Goal: Information Seeking & Learning: Learn about a topic

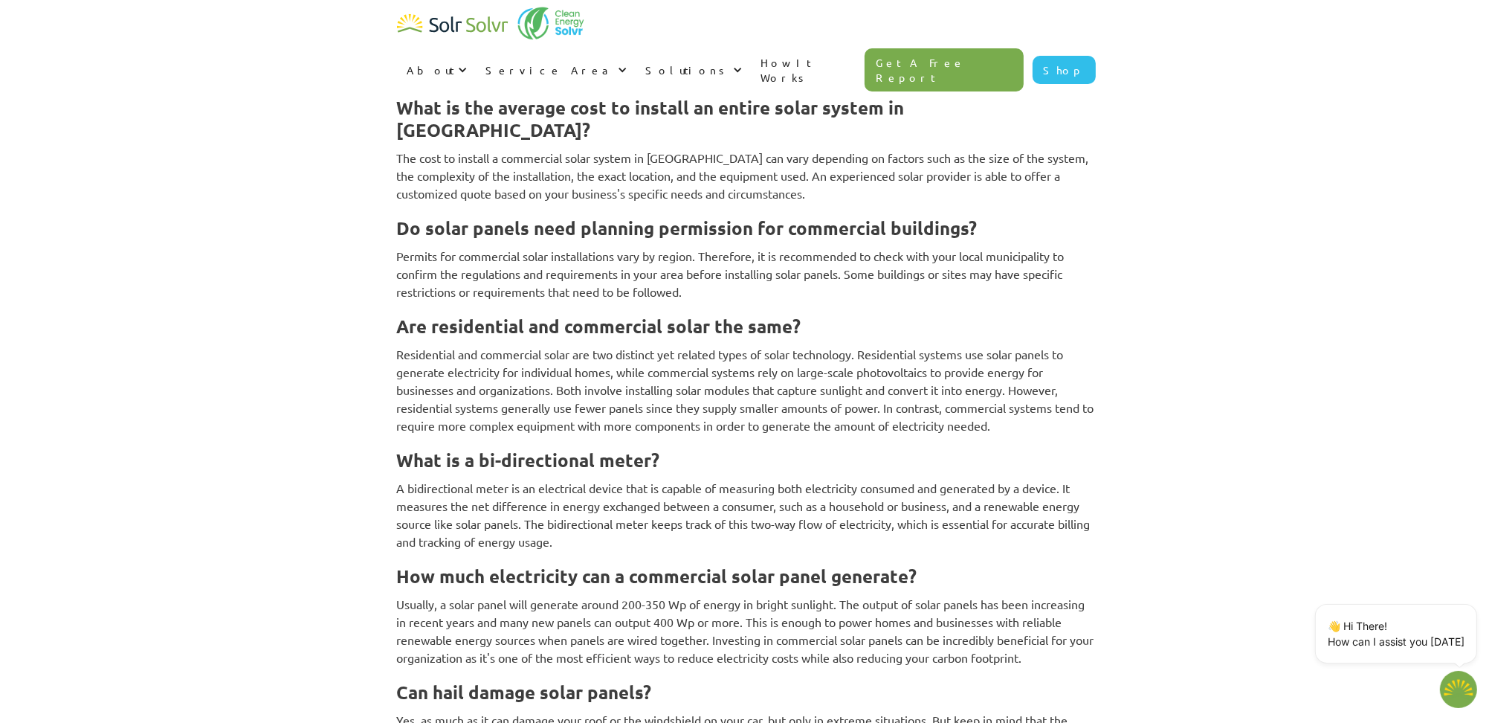
scroll to position [4678, 0]
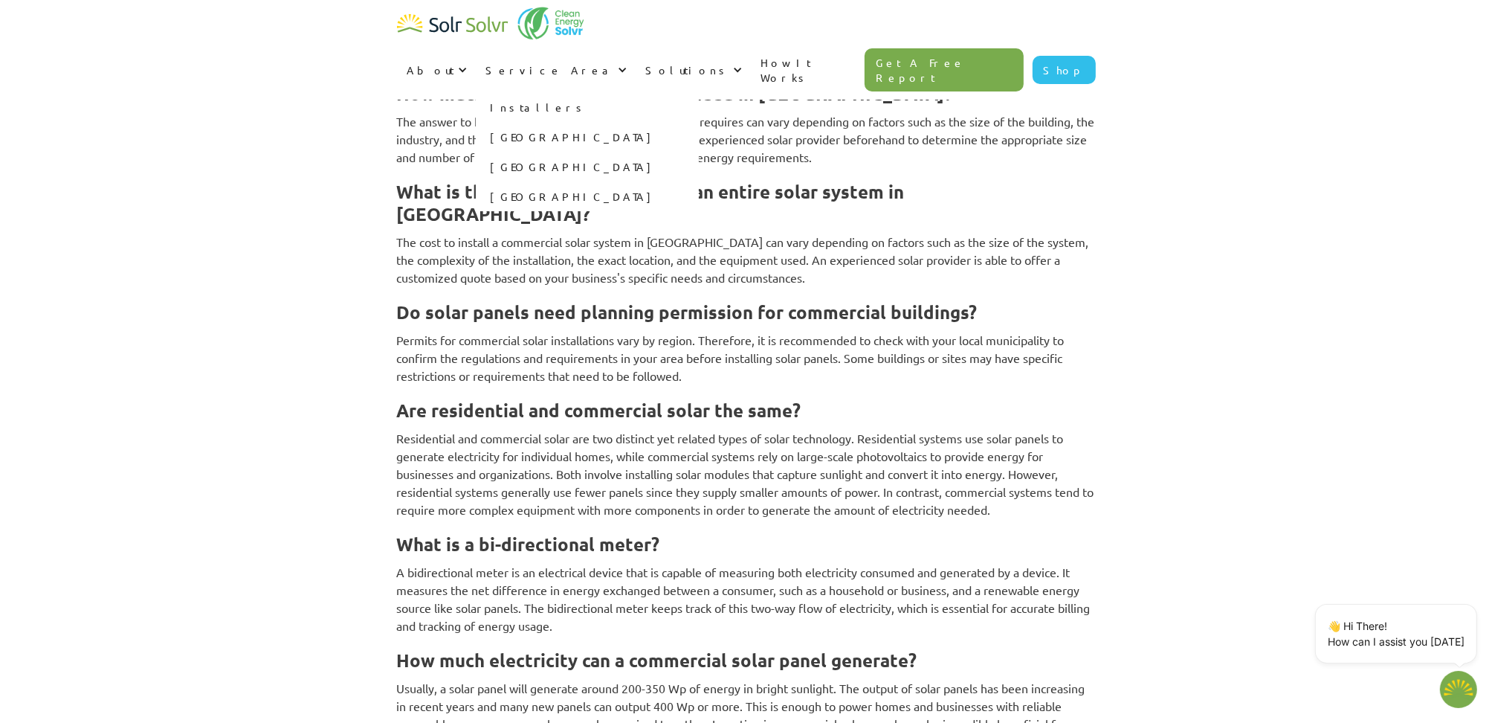
click at [699, 152] on link "[GEOGRAPHIC_DATA]" at bounding box center [587, 167] width 223 height 30
type textarea "x"
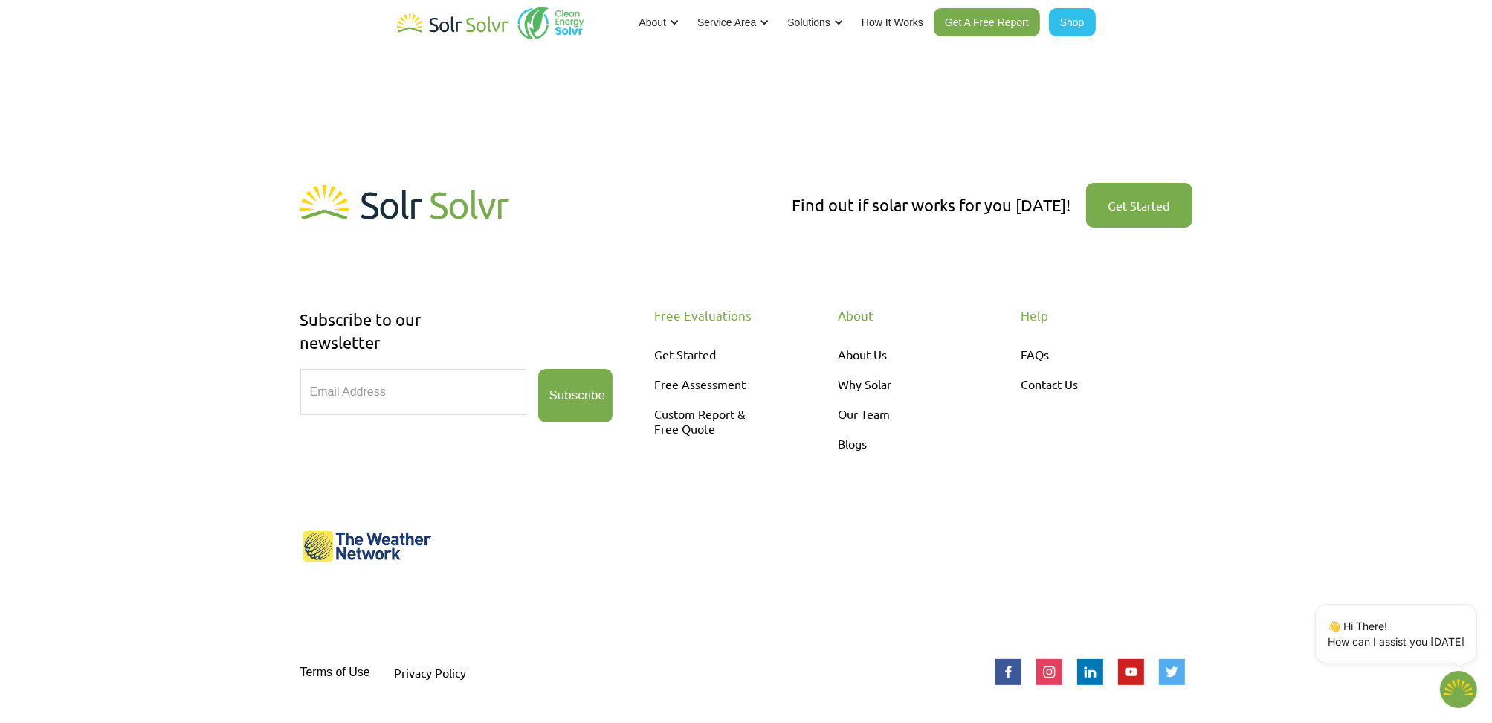
scroll to position [473, 0]
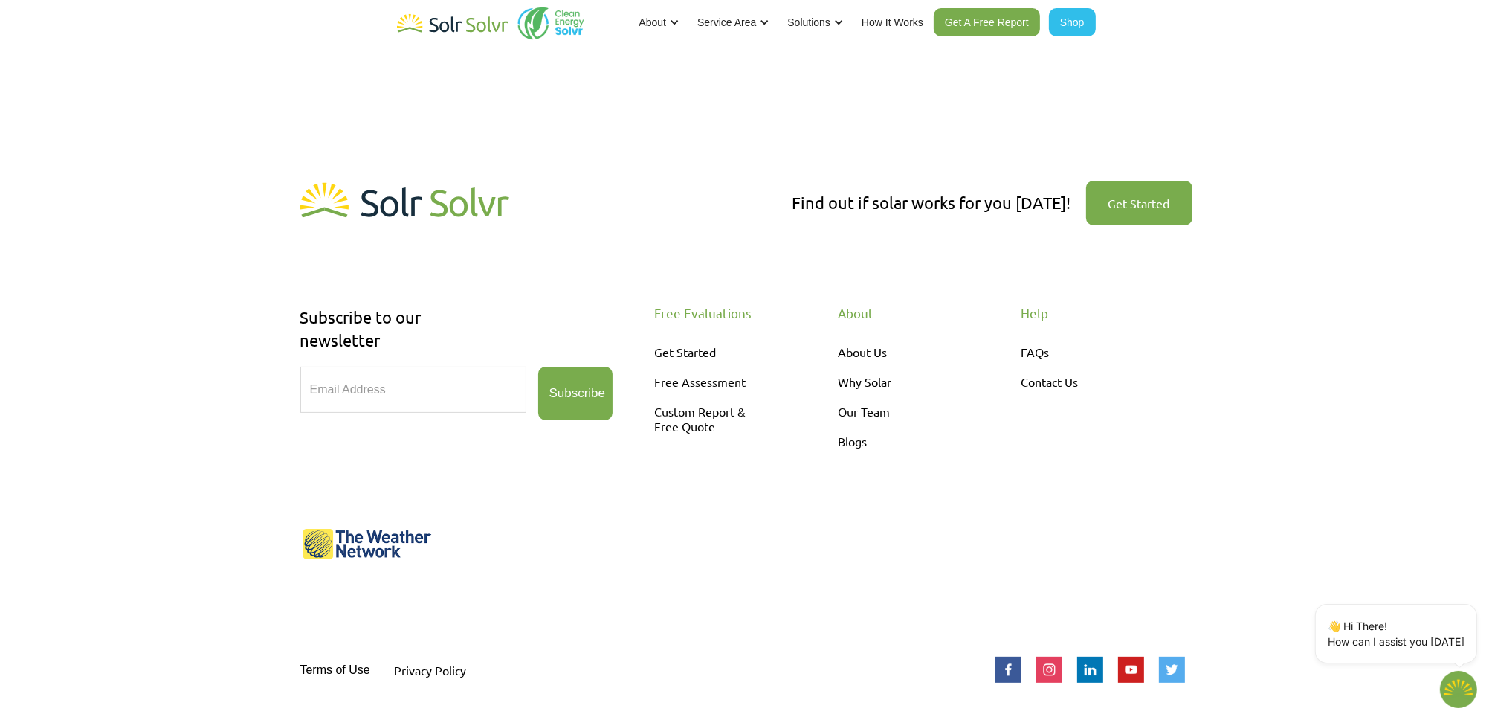
click at [1147, 204] on link "Get Started" at bounding box center [1139, 203] width 106 height 45
type textarea "x"
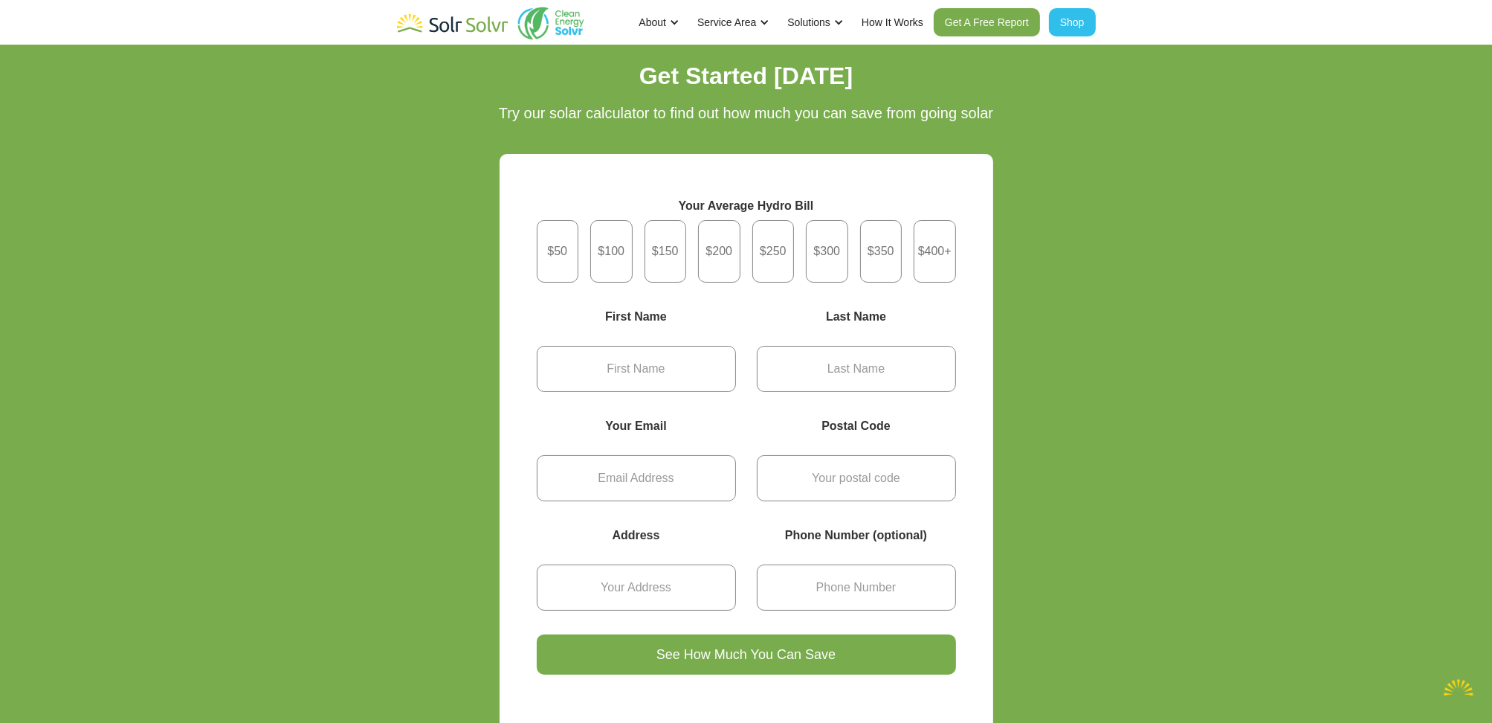
type textarea "x"
